Goal: Task Accomplishment & Management: Complete application form

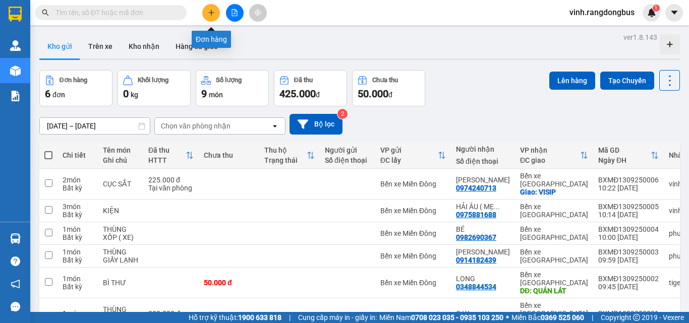
click at [211, 8] on button at bounding box center [211, 13] width 18 height 18
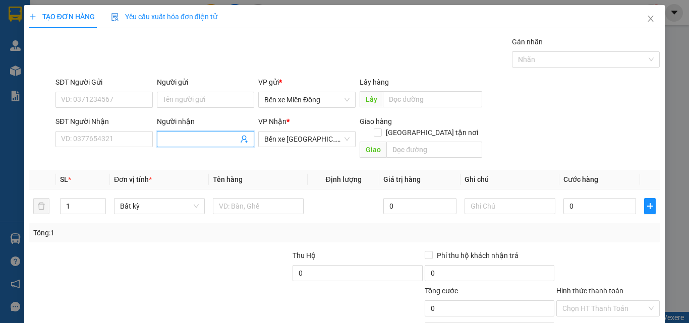
click at [202, 138] on input "Người nhận" at bounding box center [200, 139] width 75 height 11
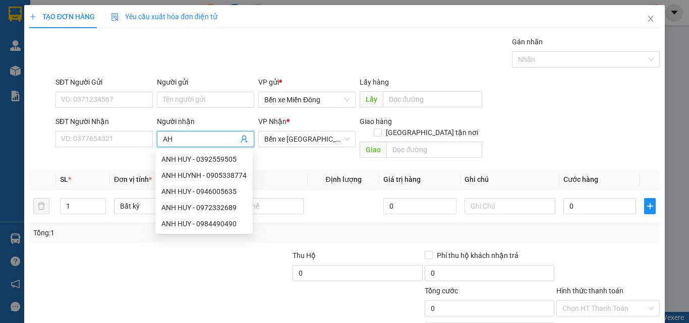
type input "A"
type input "HẢI YẾN"
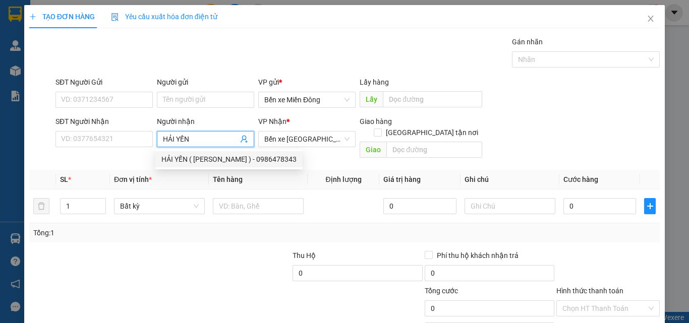
click at [196, 158] on div "HẢI YẾN ( [PERSON_NAME] ) - 0986478343" at bounding box center [228, 159] width 135 height 11
type input "0986478343"
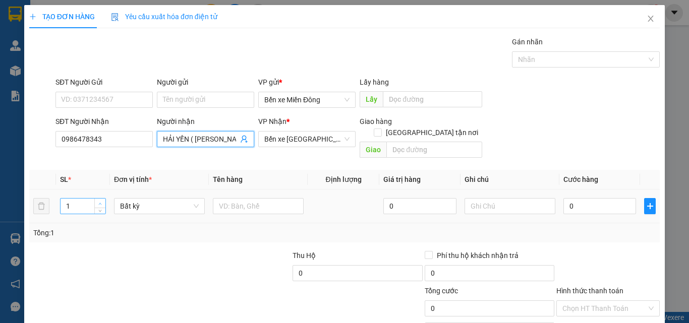
type input "HẢI YẾN ( [PERSON_NAME] )"
type input "2"
click at [95, 199] on span "Increase Value" at bounding box center [99, 203] width 11 height 9
click at [275, 198] on input "text" at bounding box center [258, 206] width 91 height 16
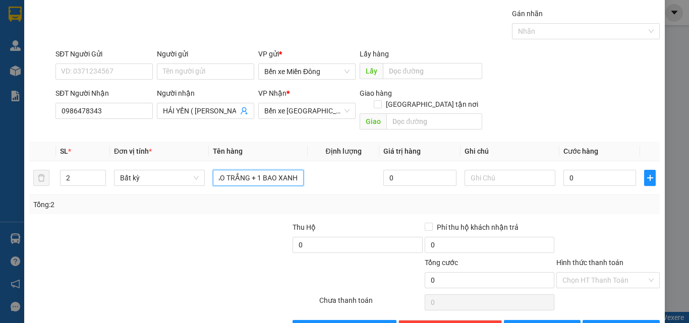
scroll to position [50, 0]
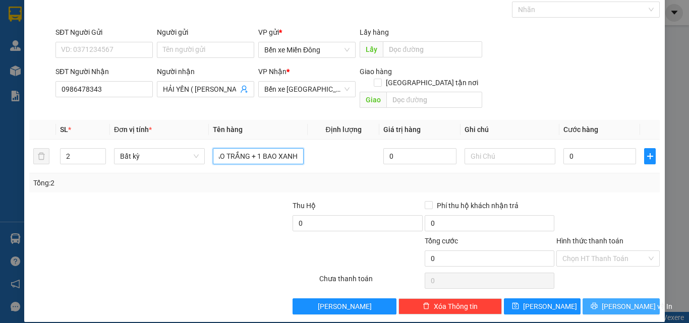
type input "1BAO TRẮNG + 1 BAO XANH"
click at [625, 299] on button "[PERSON_NAME] và In" at bounding box center [621, 307] width 77 height 16
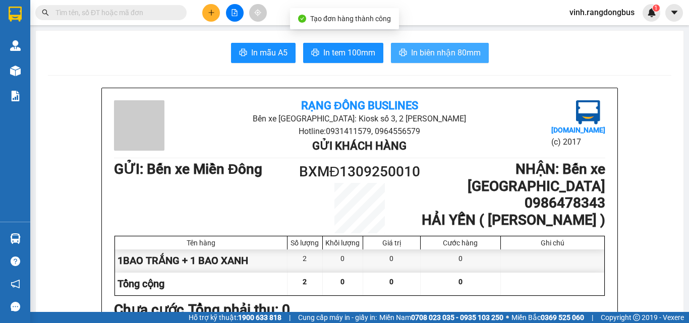
click at [456, 47] on span "In biên nhận 80mm" at bounding box center [446, 52] width 70 height 13
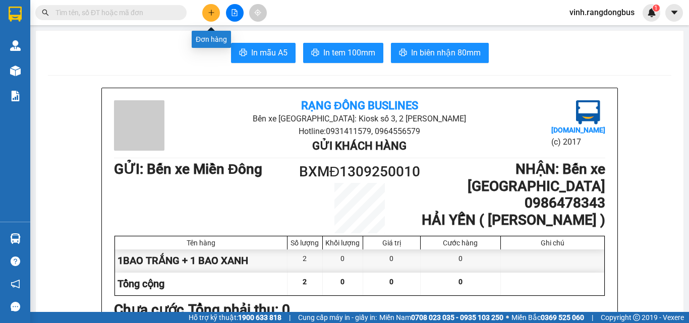
click at [202, 12] on button at bounding box center [211, 13] width 18 height 18
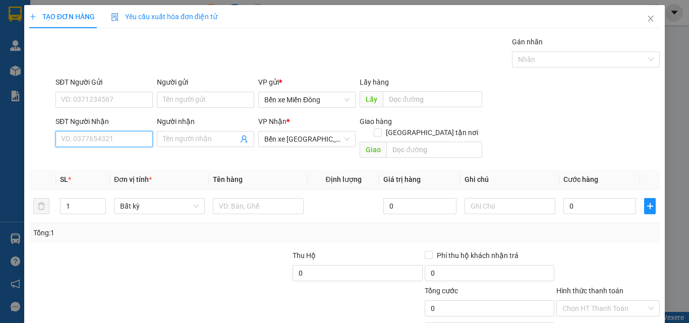
click at [112, 139] on input "SĐT Người Nhận" at bounding box center [103, 139] width 97 height 16
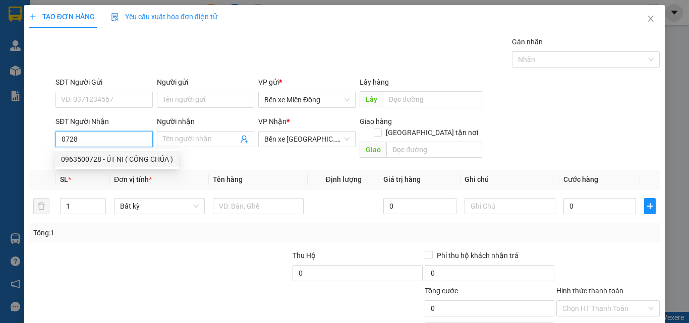
drag, startPoint x: 117, startPoint y: 157, endPoint x: 109, endPoint y: 159, distance: 7.5
click at [113, 154] on div "0963500728 - ÚT NI ( CÔNG CHÚA )" at bounding box center [117, 159] width 112 height 11
type input "0963500728"
type input "ÚT NI ( CÔNG CHÚA )"
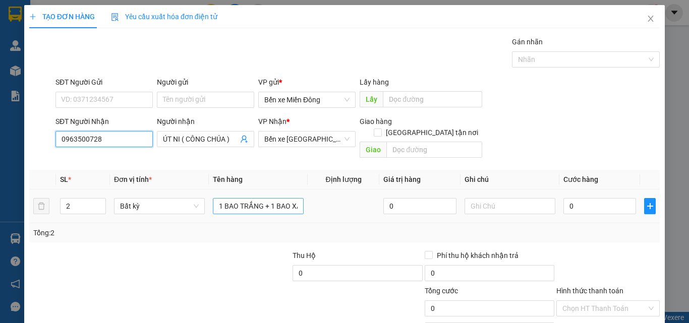
type input "0963500728"
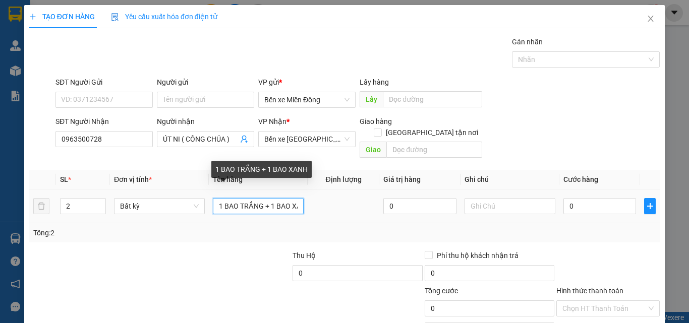
click at [268, 198] on input "1 BAO TRẮNG + 1 BAO XANH" at bounding box center [258, 206] width 91 height 16
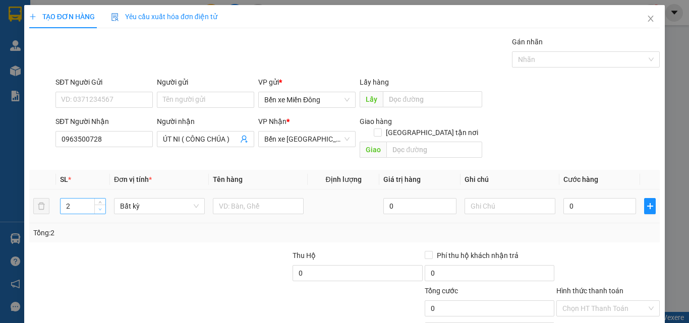
type input "1"
click at [99, 208] on icon "down" at bounding box center [100, 210] width 4 height 4
click at [227, 198] on input "text" at bounding box center [258, 206] width 91 height 16
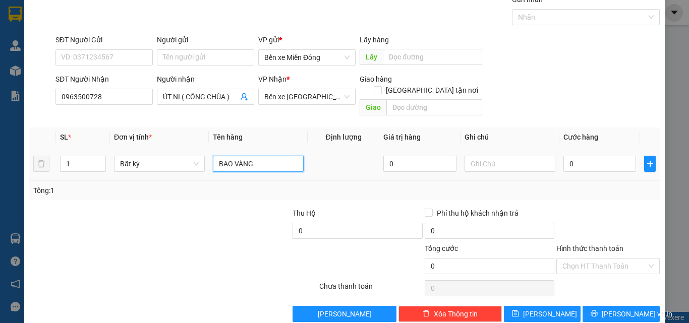
scroll to position [50, 0]
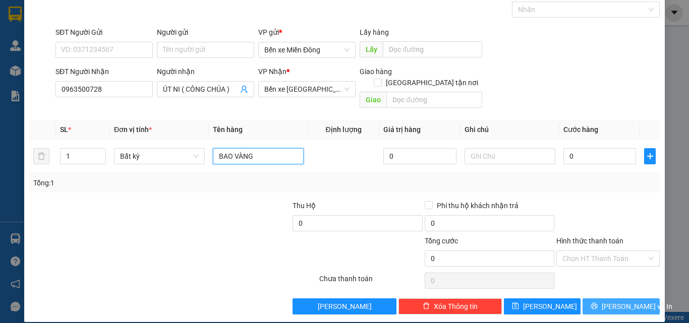
type input "BAO VÀNG"
click at [638, 299] on button "[PERSON_NAME] và In" at bounding box center [621, 307] width 77 height 16
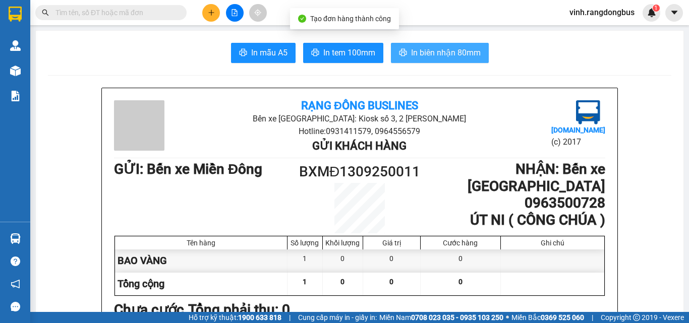
click at [445, 55] on span "In biên nhận 80mm" at bounding box center [446, 52] width 70 height 13
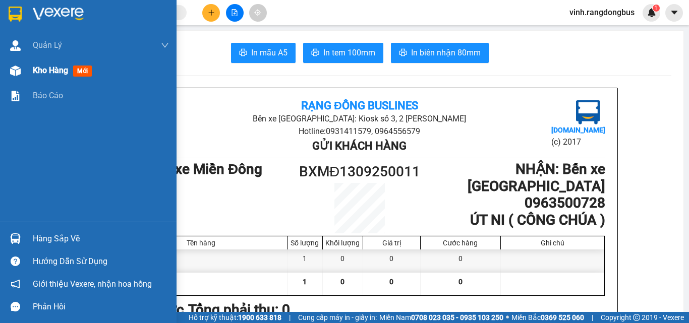
click at [35, 76] on div "Kho hàng mới" at bounding box center [64, 70] width 63 height 13
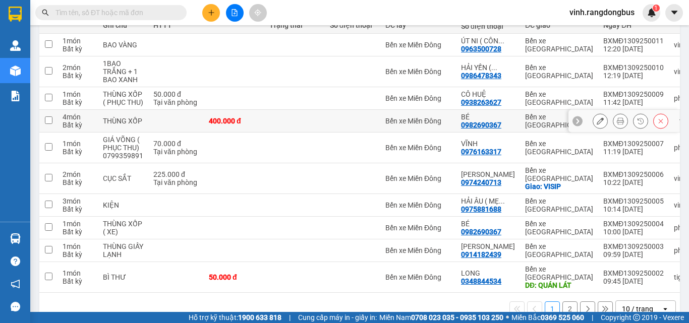
scroll to position [153, 0]
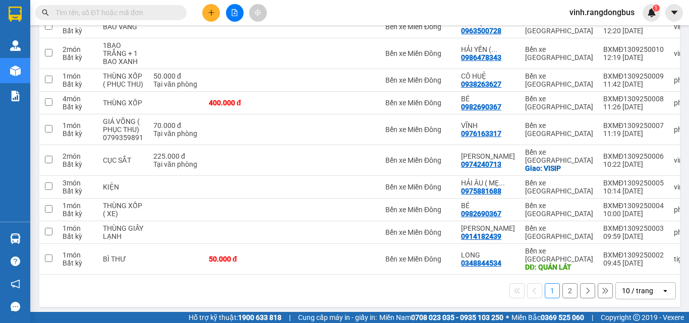
click at [159, 11] on input "text" at bounding box center [114, 12] width 119 height 11
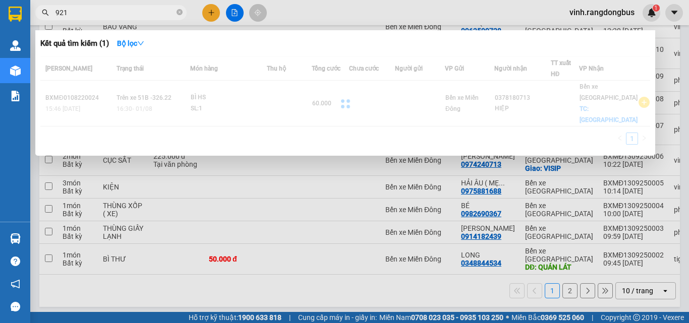
type input "9219"
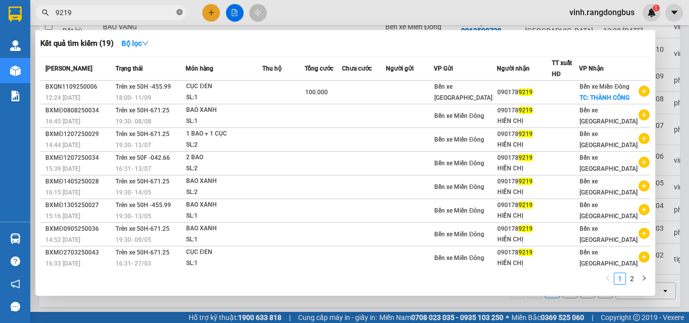
click at [180, 12] on icon "close-circle" at bounding box center [180, 12] width 6 height 6
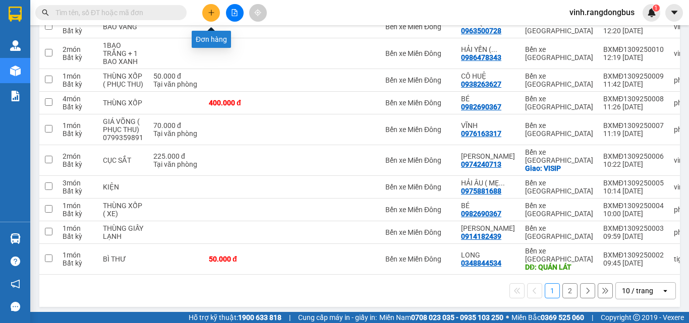
click at [208, 11] on icon "plus" at bounding box center [211, 12] width 7 height 7
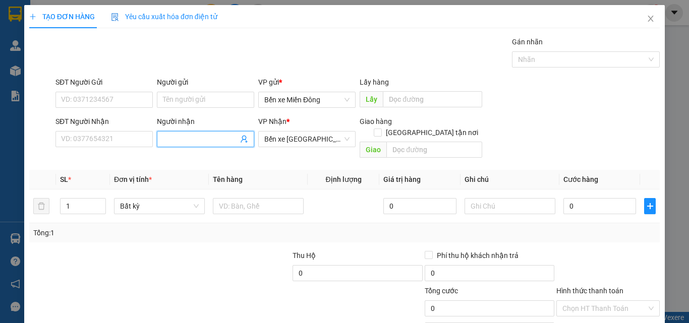
click at [212, 139] on input "Người nhận" at bounding box center [200, 139] width 75 height 11
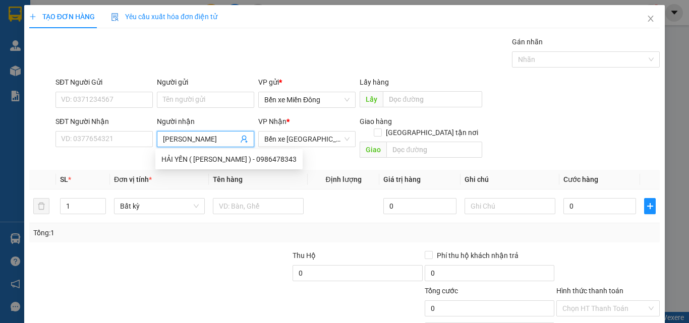
type input "[PERSON_NAME]"
drag, startPoint x: 206, startPoint y: 177, endPoint x: 219, endPoint y: 172, distance: 13.7
click at [206, 177] on div "[PERSON_NAME] - 0979825217" at bounding box center [210, 175] width 99 height 11
type input "0979825217"
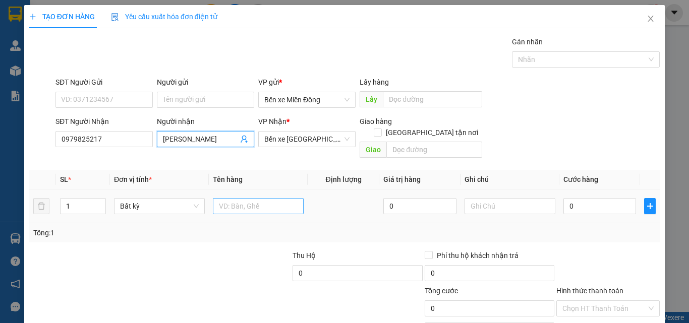
type input "[PERSON_NAME]"
click at [286, 198] on input "text" at bounding box center [258, 206] width 91 height 16
type input "THÙNG GIẤY"
type input "2"
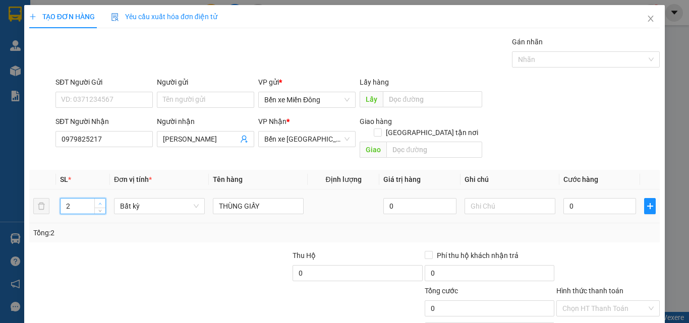
click at [97, 201] on span "up" at bounding box center [100, 204] width 6 height 6
drag, startPoint x: 429, startPoint y: 119, endPoint x: 427, endPoint y: 135, distance: 15.8
click at [381, 129] on input "[GEOGRAPHIC_DATA] tận nơi" at bounding box center [377, 132] width 7 height 7
checkbox input "true"
click at [427, 142] on input "text" at bounding box center [434, 150] width 96 height 16
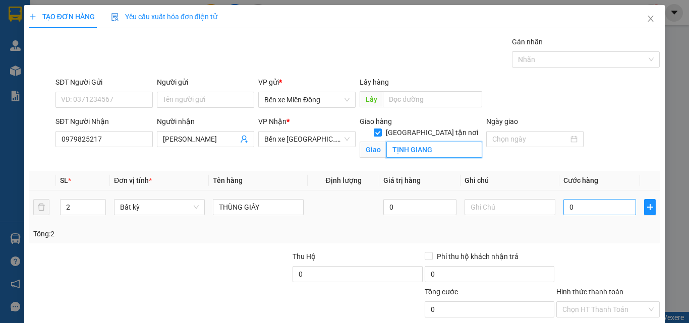
type input "TỊNH GIANG"
click at [607, 208] on input "0" at bounding box center [599, 207] width 73 height 16
type input "20"
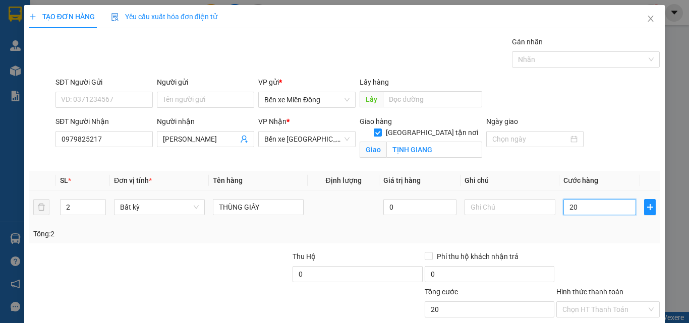
type input "200"
type input "200.000"
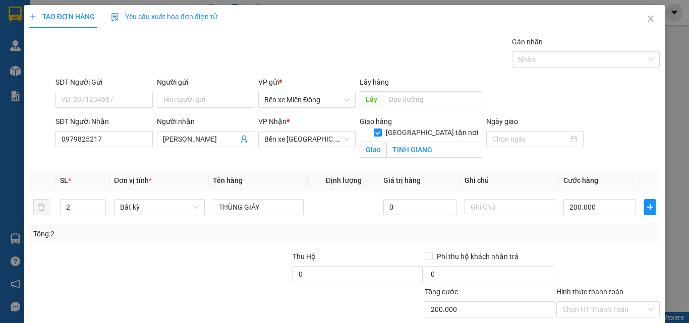
click at [604, 235] on div "Tổng: 2" at bounding box center [344, 233] width 622 height 11
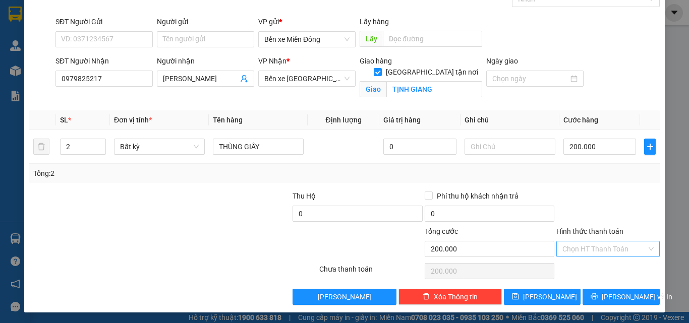
scroll to position [62, 0]
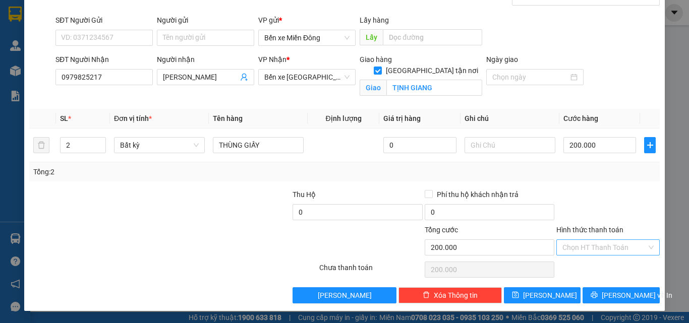
click at [603, 249] on input "Hình thức thanh toán" at bounding box center [604, 247] width 84 height 15
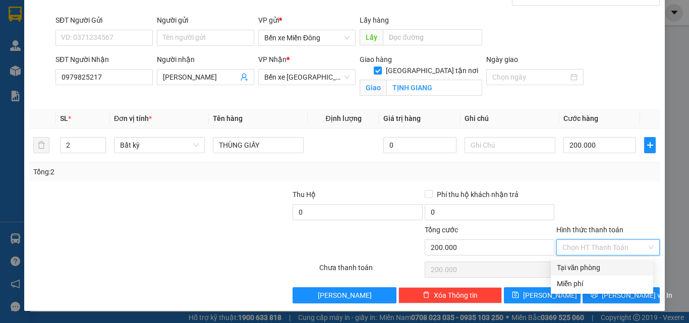
drag, startPoint x: 593, startPoint y: 265, endPoint x: 599, endPoint y: 280, distance: 16.5
click at [593, 266] on div "Tại văn phòng" at bounding box center [602, 267] width 90 height 11
type input "0"
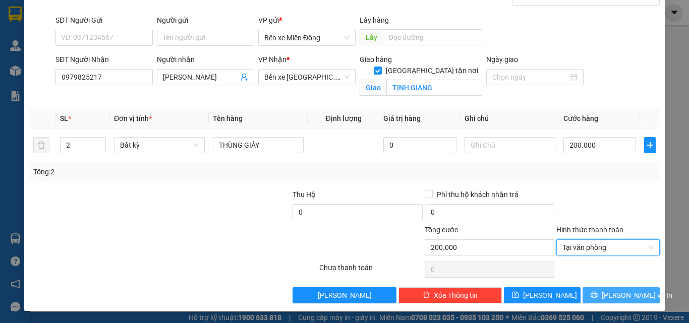
click at [602, 292] on button "[PERSON_NAME] và In" at bounding box center [621, 295] width 77 height 16
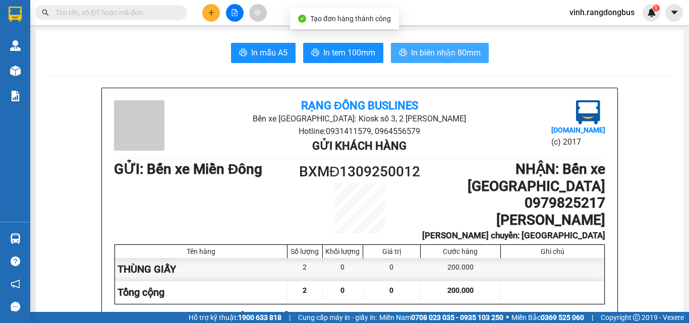
click at [463, 57] on span "In biên nhận 80mm" at bounding box center [446, 52] width 70 height 13
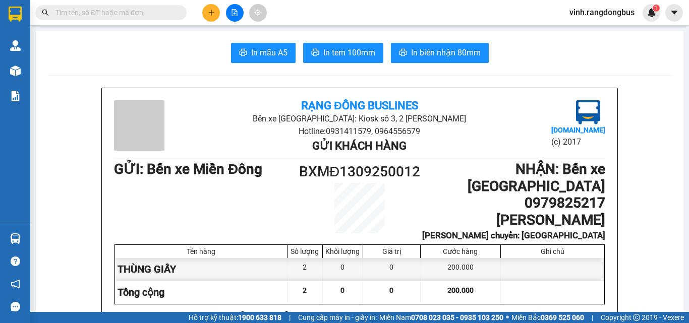
click at [219, 9] on div at bounding box center [235, 13] width 76 height 18
click at [211, 15] on icon "plus" at bounding box center [211, 12] width 7 height 7
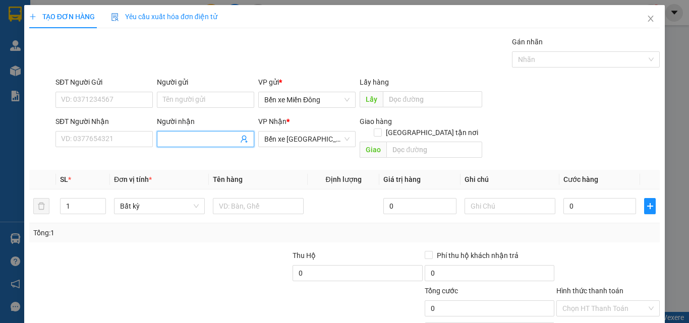
click at [176, 137] on input "Người nhận" at bounding box center [200, 139] width 75 height 11
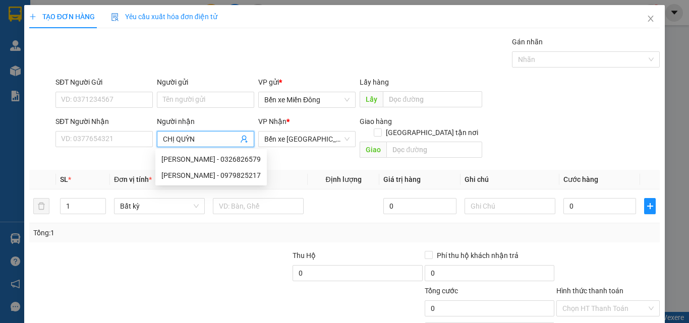
type input "CHỊ [PERSON_NAME]"
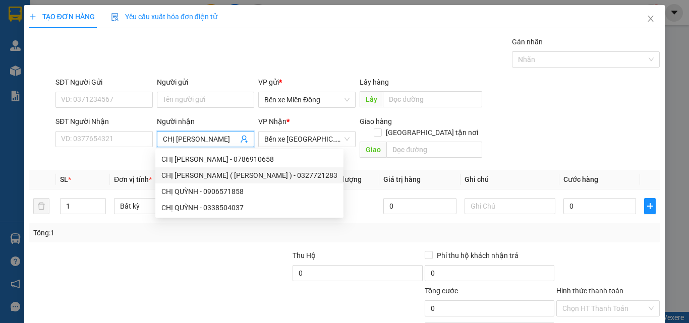
click at [213, 174] on div "CHỊ [PERSON_NAME] ( [PERSON_NAME] ) - 0327721283" at bounding box center [249, 175] width 176 height 11
type input "0327721283"
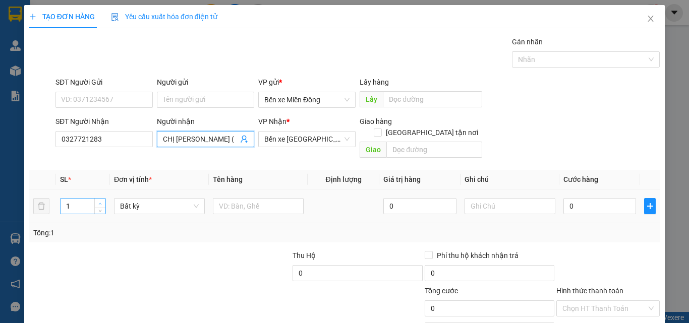
type input "CHỊ [PERSON_NAME] ( [PERSON_NAME] )"
drag, startPoint x: 96, startPoint y: 189, endPoint x: 168, endPoint y: 193, distance: 71.7
click at [97, 199] on span "Increase Value" at bounding box center [99, 203] width 11 height 8
click at [98, 198] on div "2" at bounding box center [83, 206] width 46 height 16
type input "3"
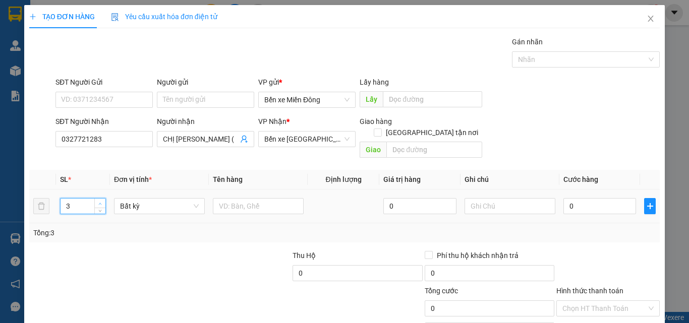
click at [101, 201] on span "up" at bounding box center [100, 204] width 6 height 6
click at [259, 198] on input "text" at bounding box center [258, 206] width 91 height 16
type input "THÙNG GIẤY"
click at [413, 142] on input "text" at bounding box center [434, 150] width 96 height 16
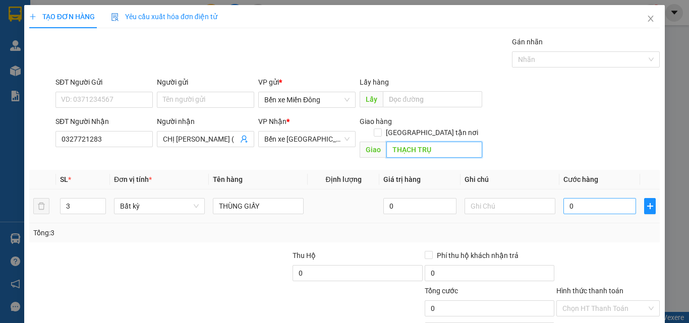
type input "THẠCH TRỤ"
click at [594, 198] on input "0" at bounding box center [599, 206] width 73 height 16
type input "1"
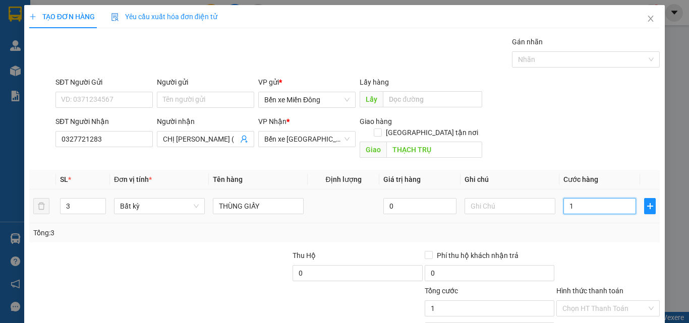
type input "15"
type input "150"
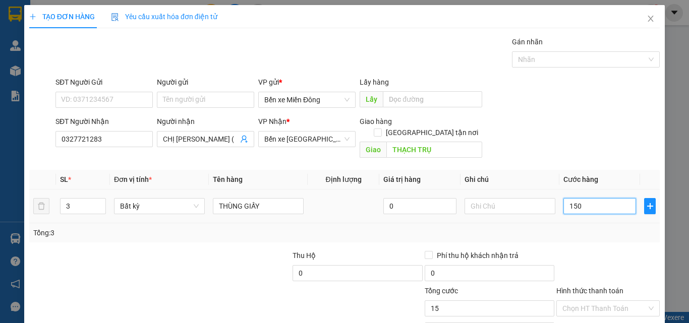
type input "150"
type input "150.000"
click at [586, 250] on div at bounding box center [607, 267] width 105 height 35
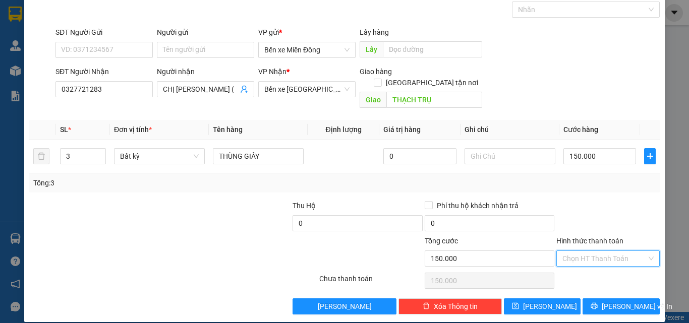
click at [585, 254] on input "Hình thức thanh toán" at bounding box center [604, 258] width 84 height 15
click at [579, 271] on div "Tại văn phòng" at bounding box center [602, 267] width 90 height 11
type input "0"
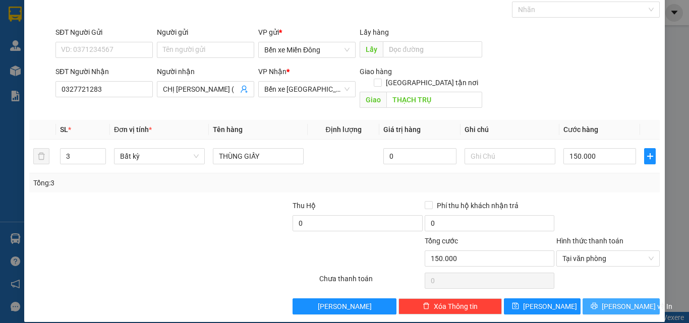
click at [599, 299] on button "[PERSON_NAME] và In" at bounding box center [621, 307] width 77 height 16
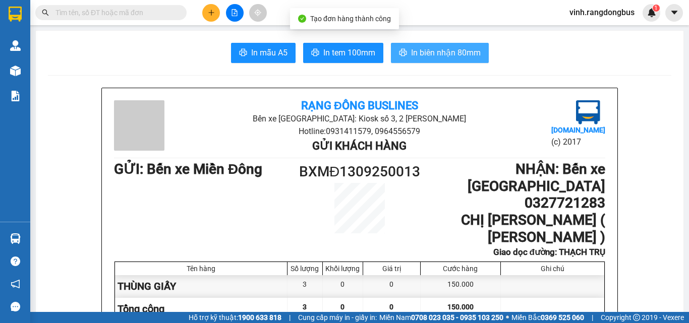
click at [430, 46] on button "In biên nhận 80mm" at bounding box center [440, 53] width 98 height 20
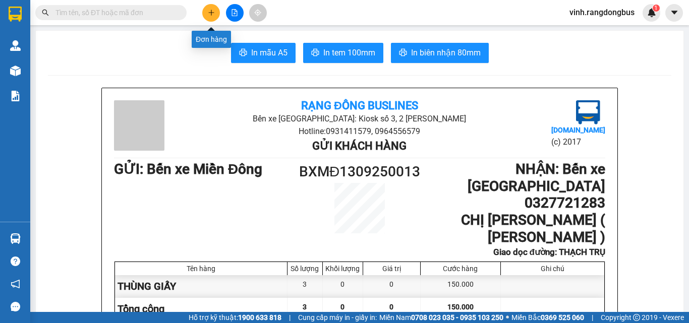
click at [206, 15] on button at bounding box center [211, 13] width 18 height 18
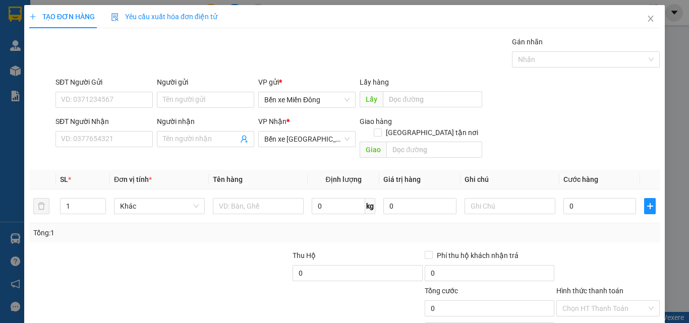
click at [103, 131] on div "SĐT Người Nhận" at bounding box center [103, 123] width 97 height 15
click at [112, 142] on input "SĐT Người Nhận" at bounding box center [103, 139] width 97 height 16
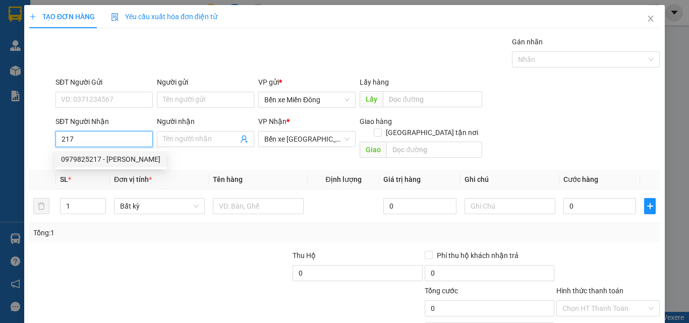
drag, startPoint x: 129, startPoint y: 154, endPoint x: 139, endPoint y: 158, distance: 11.1
click at [130, 154] on div "0979825217 - [PERSON_NAME]" at bounding box center [110, 159] width 99 height 11
type input "0979825217"
type input "[PERSON_NAME]"
checkbox input "true"
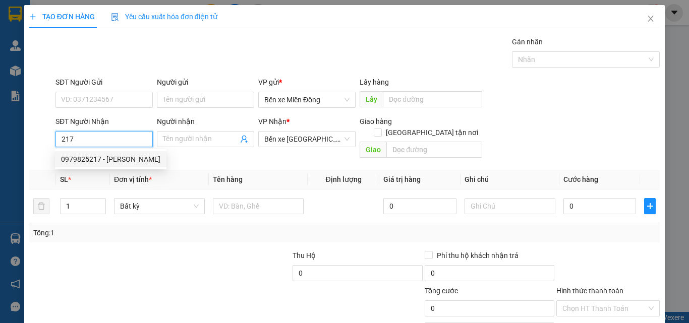
type input "TỊNH GIANG"
type input "200.000"
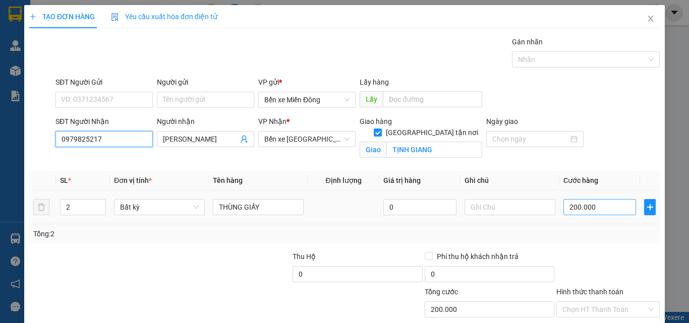
type input "0979825217"
click at [590, 202] on input "200.000" at bounding box center [599, 207] width 73 height 16
type input "2"
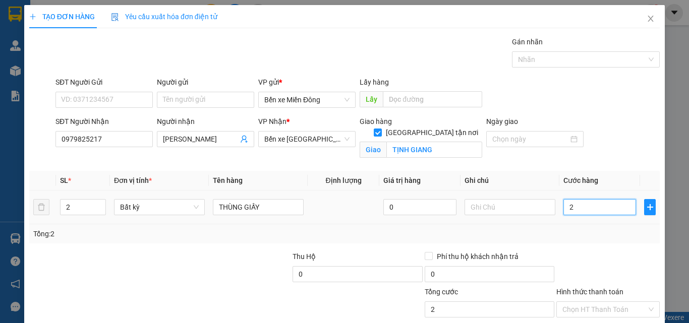
type input "21"
type input "210"
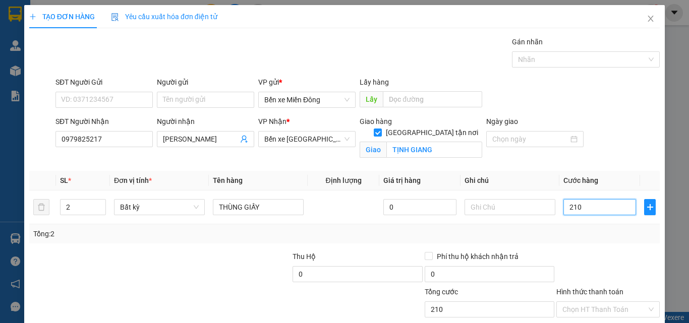
type input "210"
click at [617, 241] on div "Tổng: 2" at bounding box center [344, 233] width 630 height 19
type input "210.000"
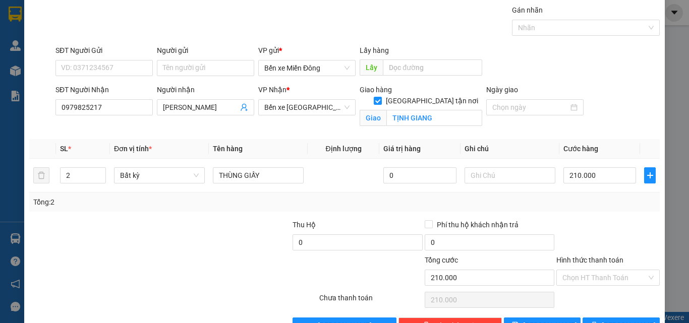
scroll to position [62, 0]
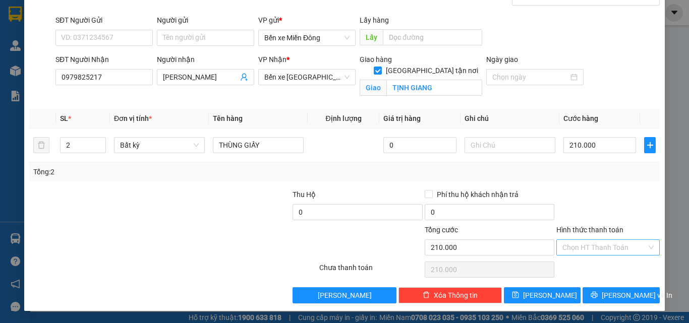
click at [601, 250] on input "Hình thức thanh toán" at bounding box center [604, 247] width 84 height 15
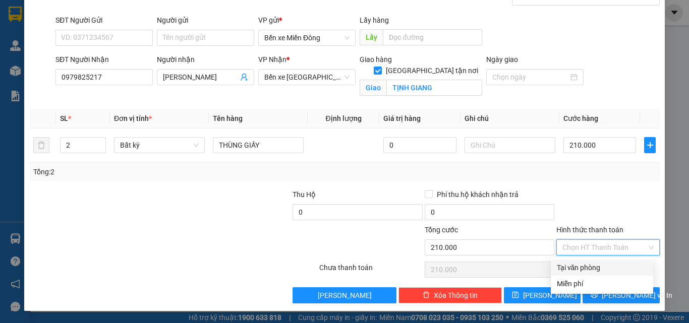
click at [596, 271] on div "Tại văn phòng" at bounding box center [602, 267] width 90 height 11
type input "0"
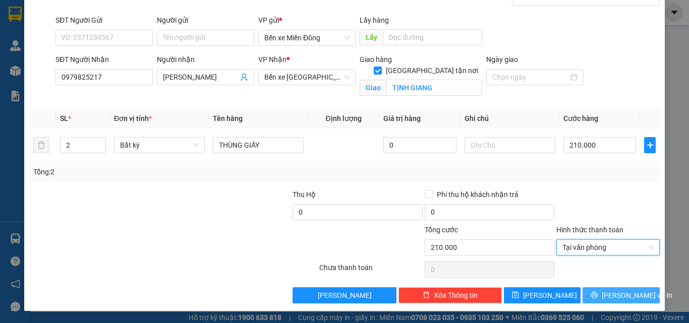
click at [617, 296] on span "[PERSON_NAME] và In" at bounding box center [637, 295] width 71 height 11
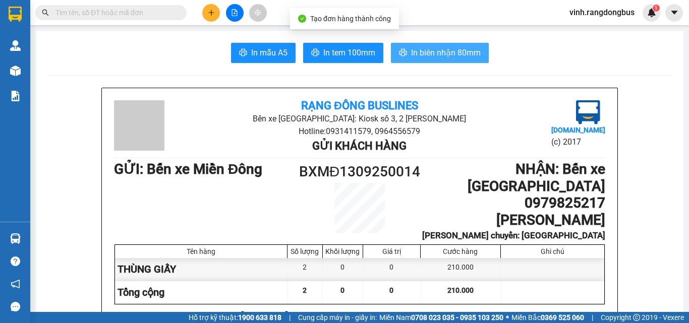
click at [460, 54] on span "In biên nhận 80mm" at bounding box center [446, 52] width 70 height 13
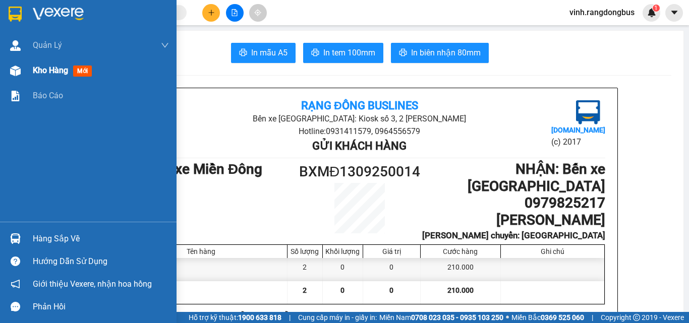
click at [22, 75] on div at bounding box center [16, 71] width 18 height 18
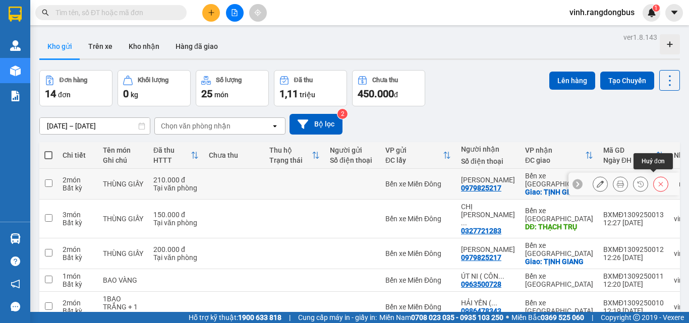
click at [654, 176] on button at bounding box center [661, 185] width 14 height 18
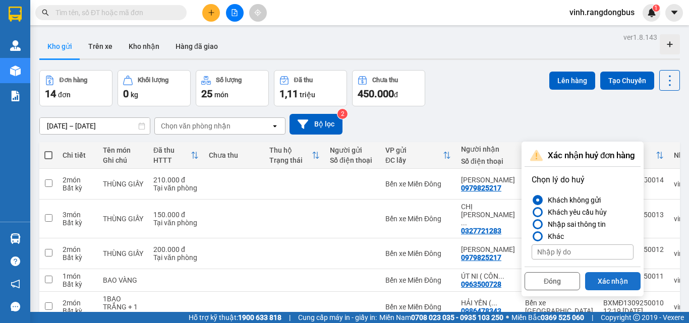
click at [620, 280] on button "Xác nhận" at bounding box center [612, 281] width 55 height 18
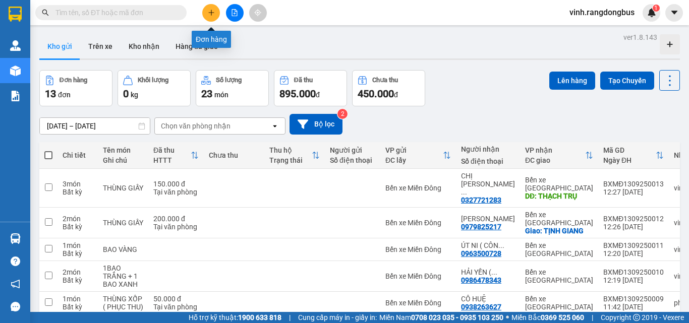
click at [208, 16] on icon "plus" at bounding box center [211, 12] width 7 height 7
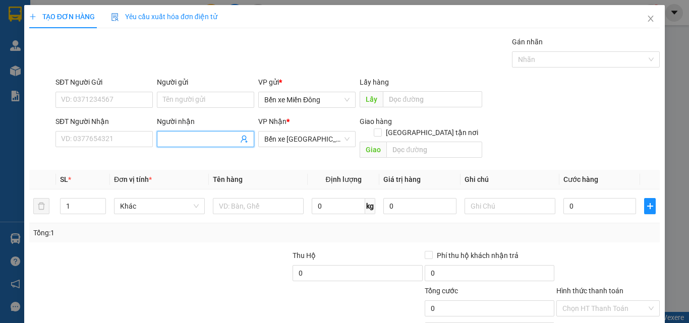
click at [191, 137] on input "Người nhận" at bounding box center [200, 139] width 75 height 11
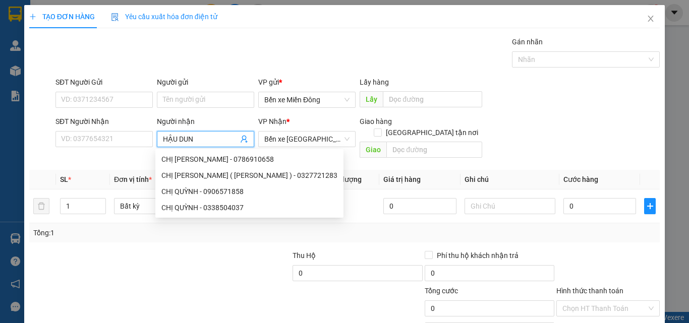
type input "HẬU DUNG"
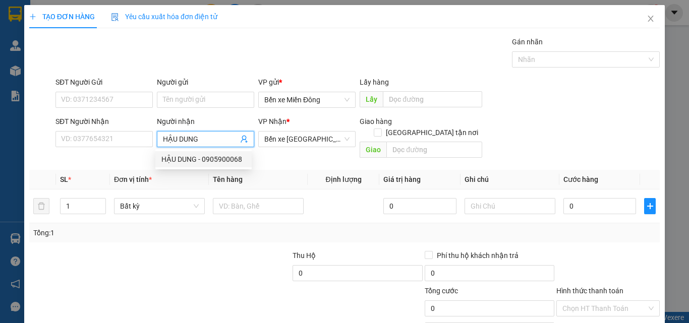
click at [208, 162] on div "HẬU DUNG - 0905900068" at bounding box center [203, 159] width 84 height 11
type input "0905900068"
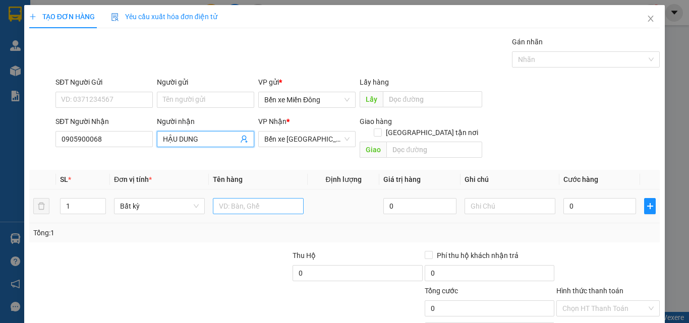
type input "HẬU DUNG"
click at [249, 198] on input "text" at bounding box center [258, 206] width 91 height 16
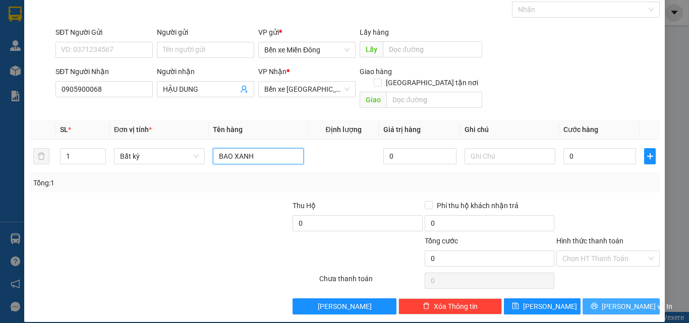
type input "BAO XANH"
drag, startPoint x: 632, startPoint y: 296, endPoint x: 629, endPoint y: 304, distance: 8.1
click at [631, 301] on span "[PERSON_NAME] và In" at bounding box center [637, 306] width 71 height 11
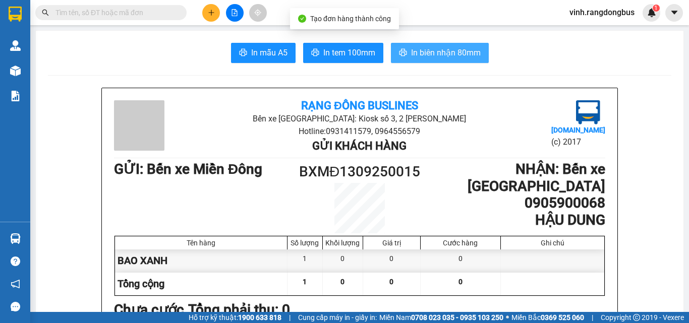
click at [440, 49] on span "In biên nhận 80mm" at bounding box center [446, 52] width 70 height 13
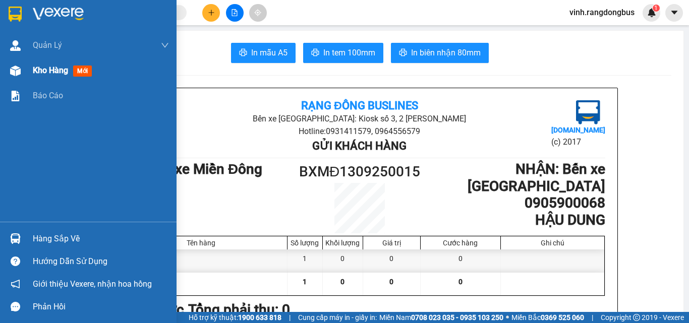
click at [17, 67] on img at bounding box center [15, 71] width 11 height 11
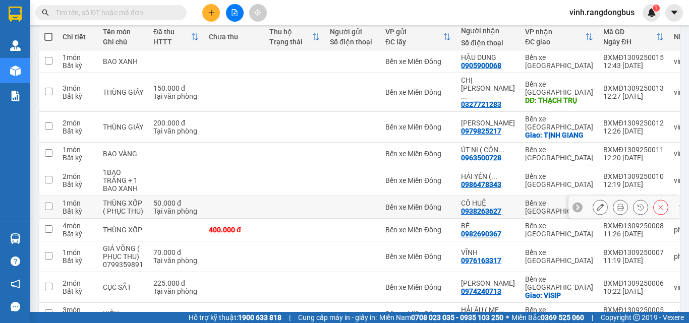
scroll to position [101, 0]
